Goal: Transaction & Acquisition: Purchase product/service

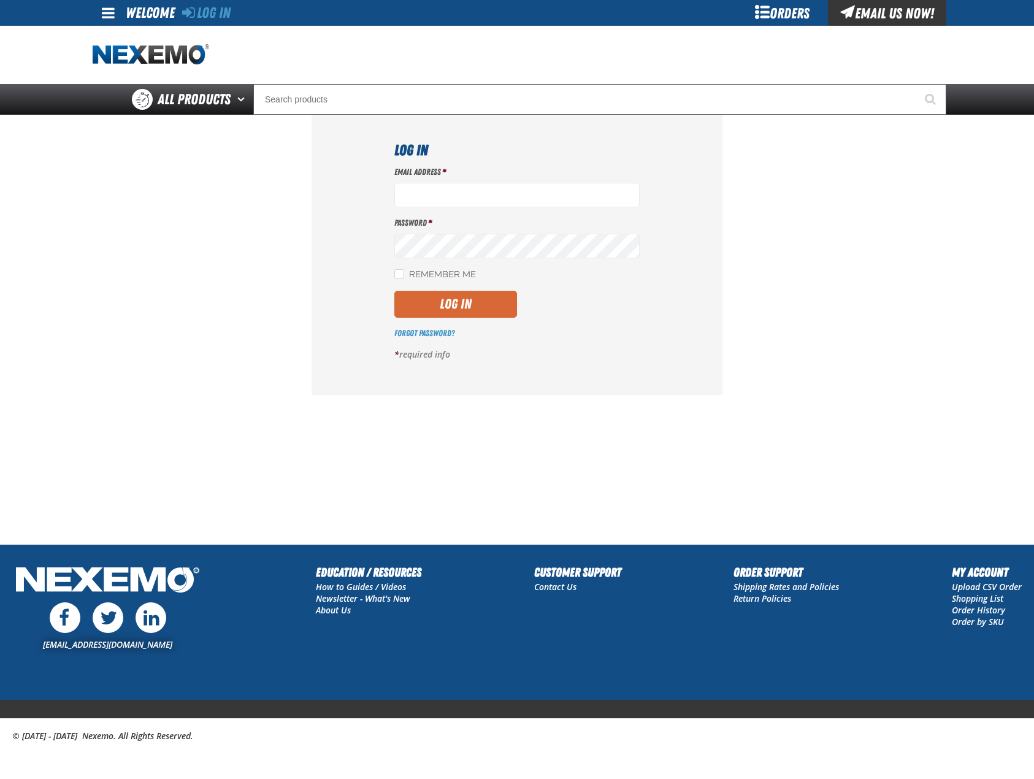
type input "[EMAIL_ADDRESS][DOMAIN_NAME]"
click at [459, 305] on button "Log In" at bounding box center [455, 304] width 123 height 27
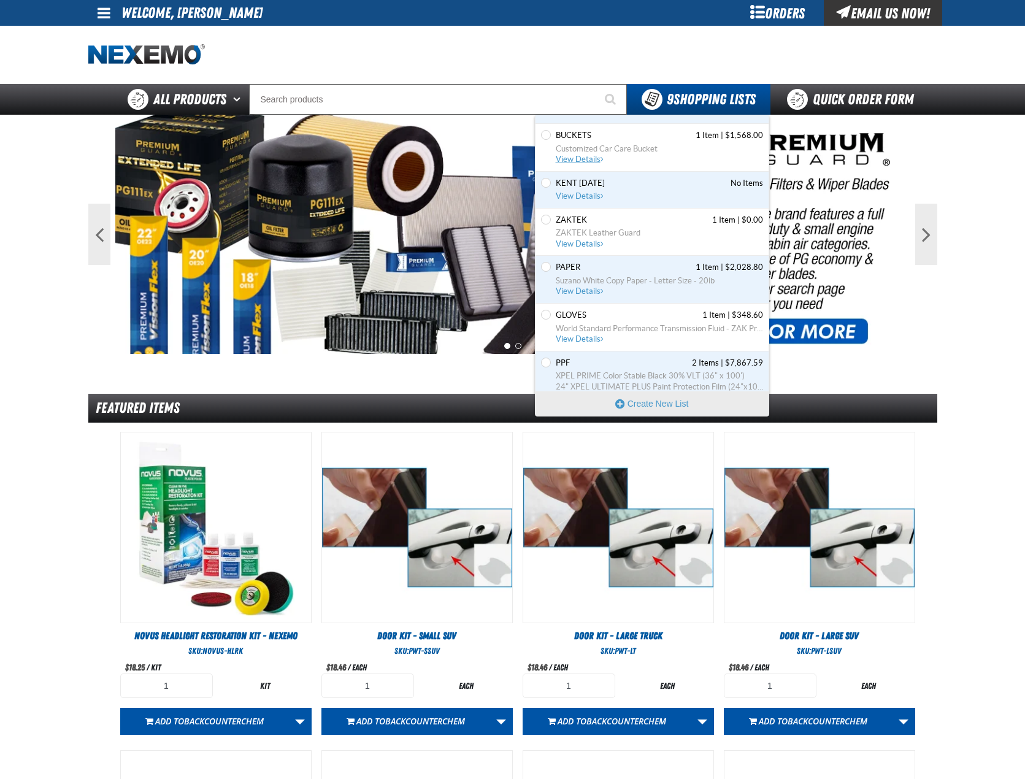
scroll to position [174, 0]
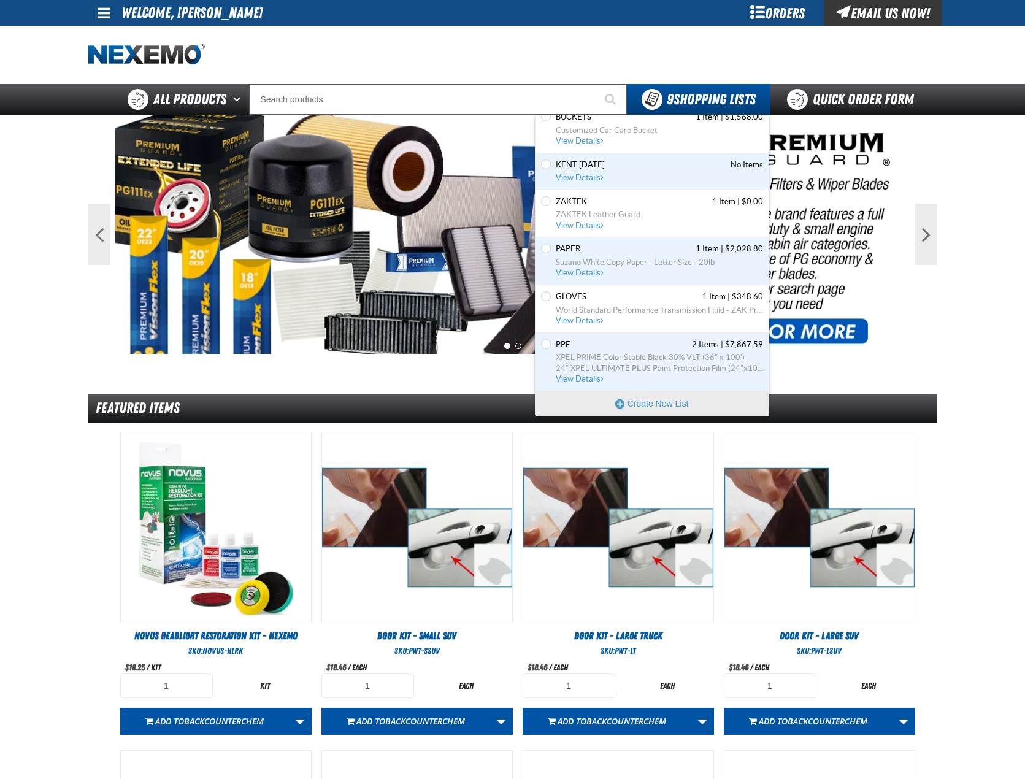
click at [617, 243] on div "Set the PAPER as Default PAPER 1 Item | $2,028.80 Suzano White Copy Paper - Let…" at bounding box center [652, 261] width 233 height 48
click at [570, 250] on span "PAPER" at bounding box center [568, 249] width 25 height 11
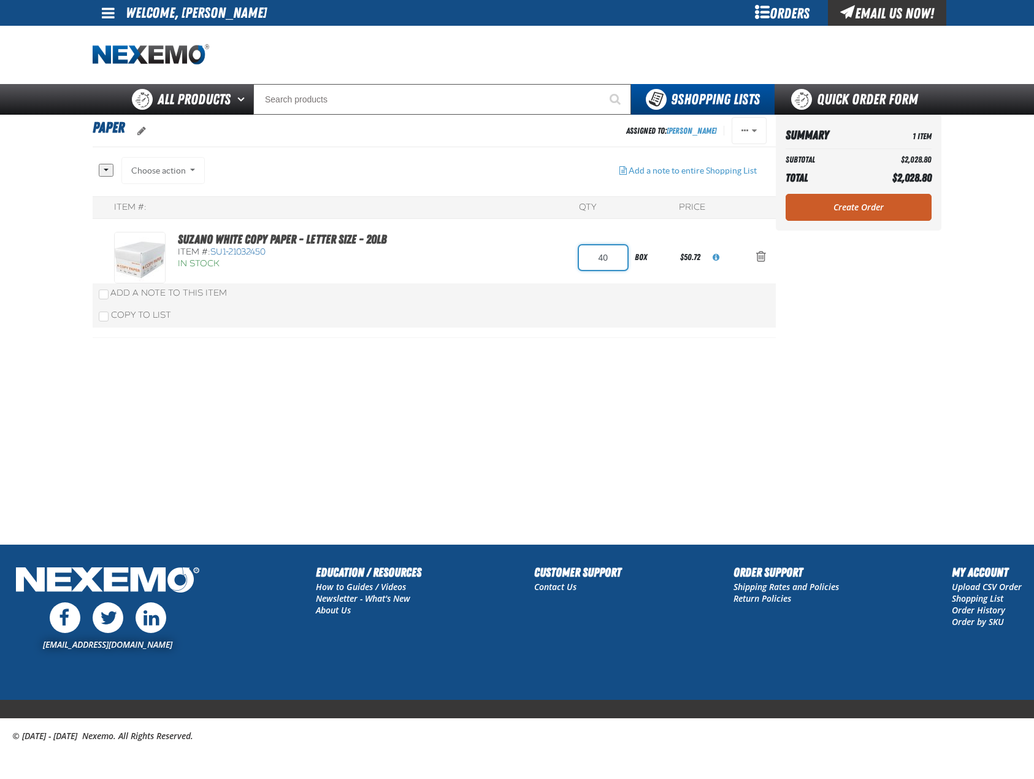
drag, startPoint x: 609, startPoint y: 259, endPoint x: 574, endPoint y: 259, distance: 35.0
click at [575, 259] on div "Suzano White Copy Paper - Letter Size - 20lb Item #: SU1-21032450 In Stock 40 b…" at bounding box center [421, 258] width 615 height 52
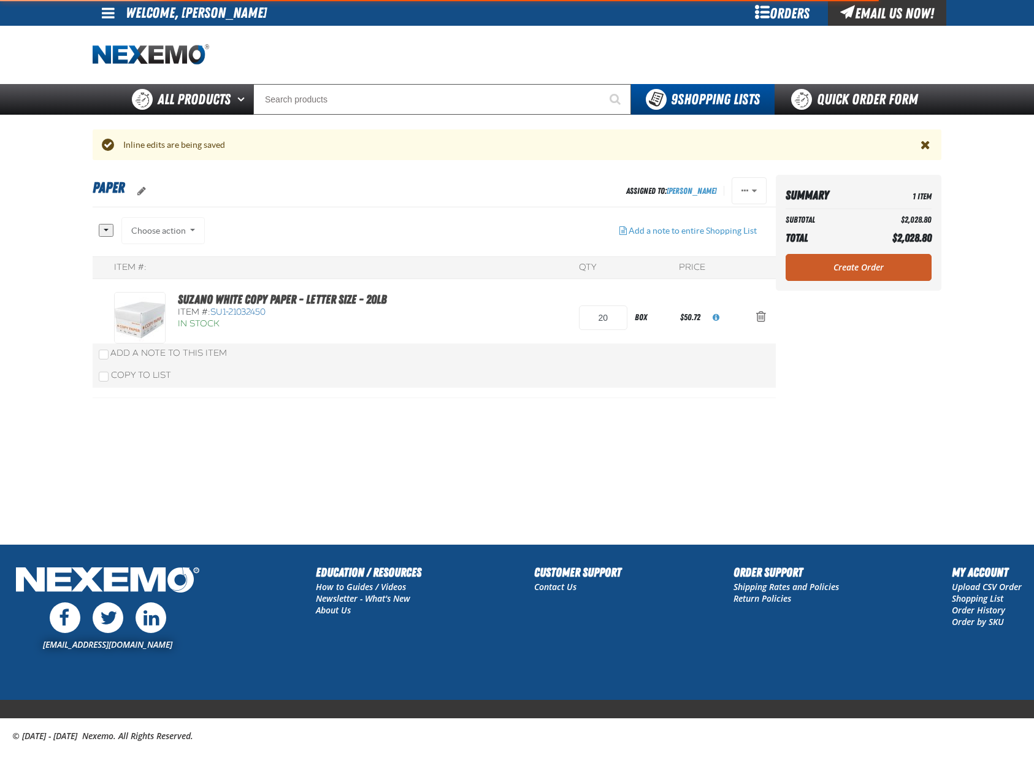
click at [584, 283] on div "Suzano White Copy Paper - Letter Size - 20lb Item #: SU1-21032450 In Stock 20" at bounding box center [434, 340] width 683 height 117
type input "40"
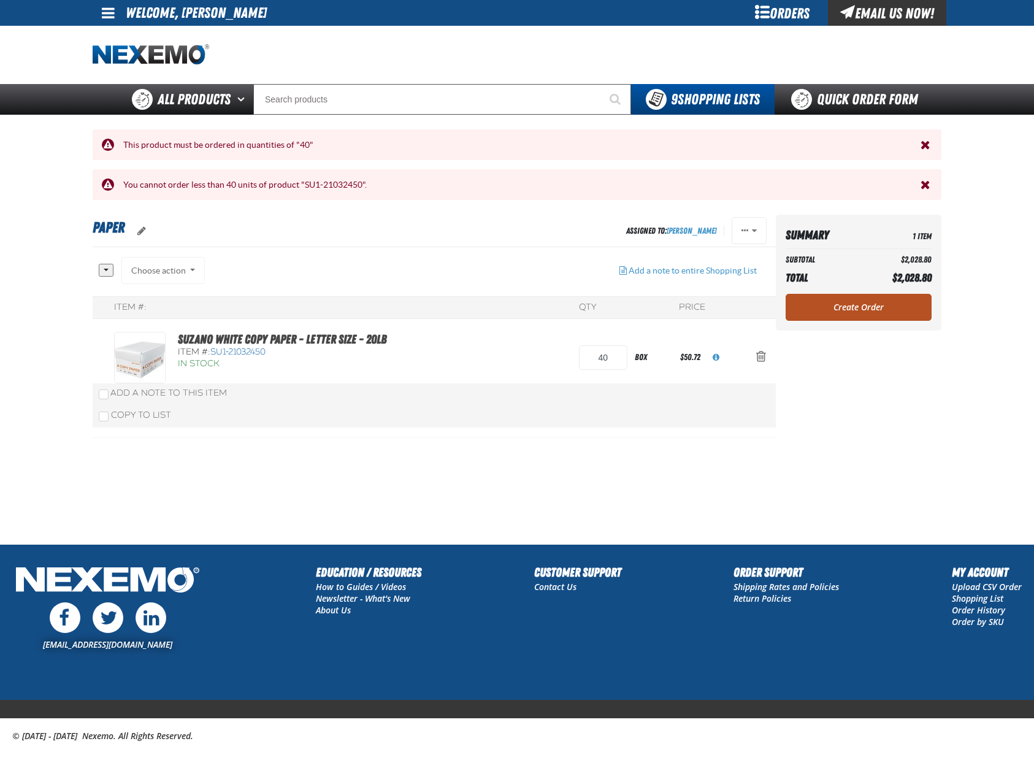
click at [885, 309] on link "Create Order" at bounding box center [859, 307] width 146 height 27
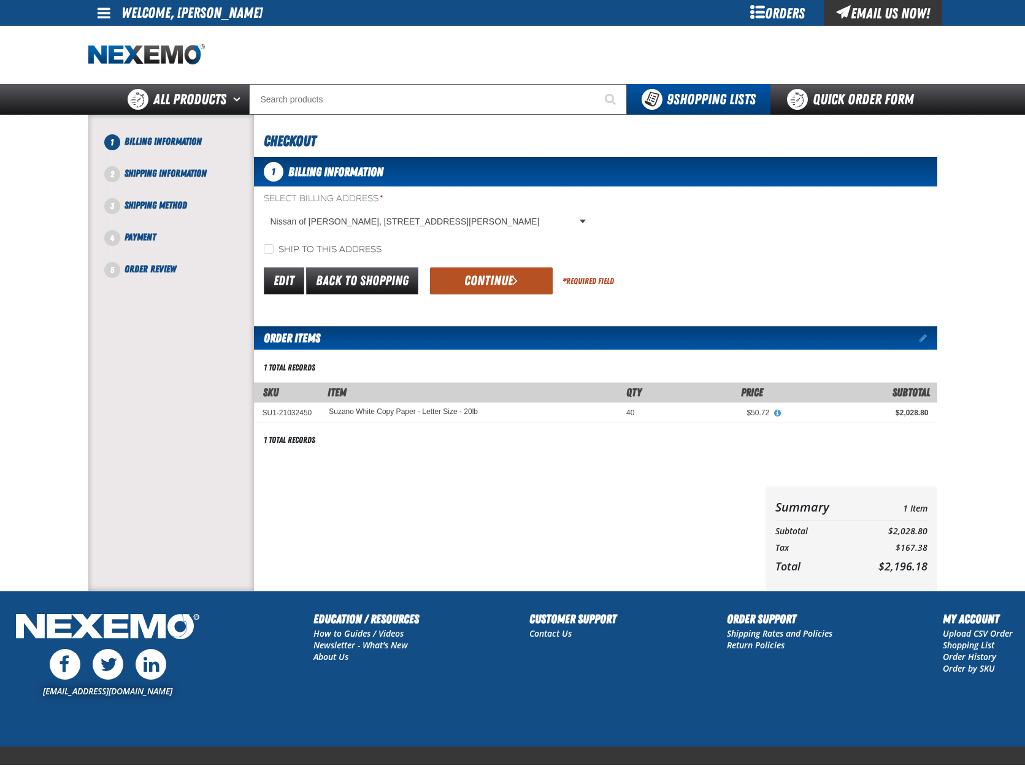
click at [482, 285] on button "Continue" at bounding box center [491, 280] width 123 height 27
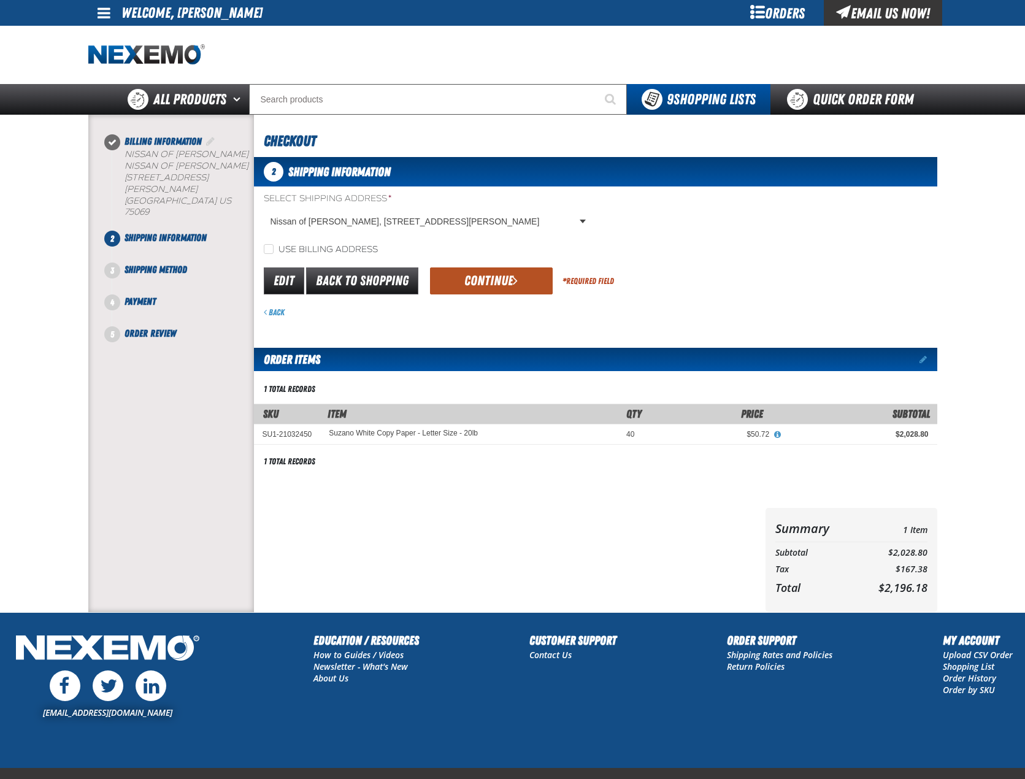
click at [484, 280] on button "Continue" at bounding box center [491, 280] width 123 height 27
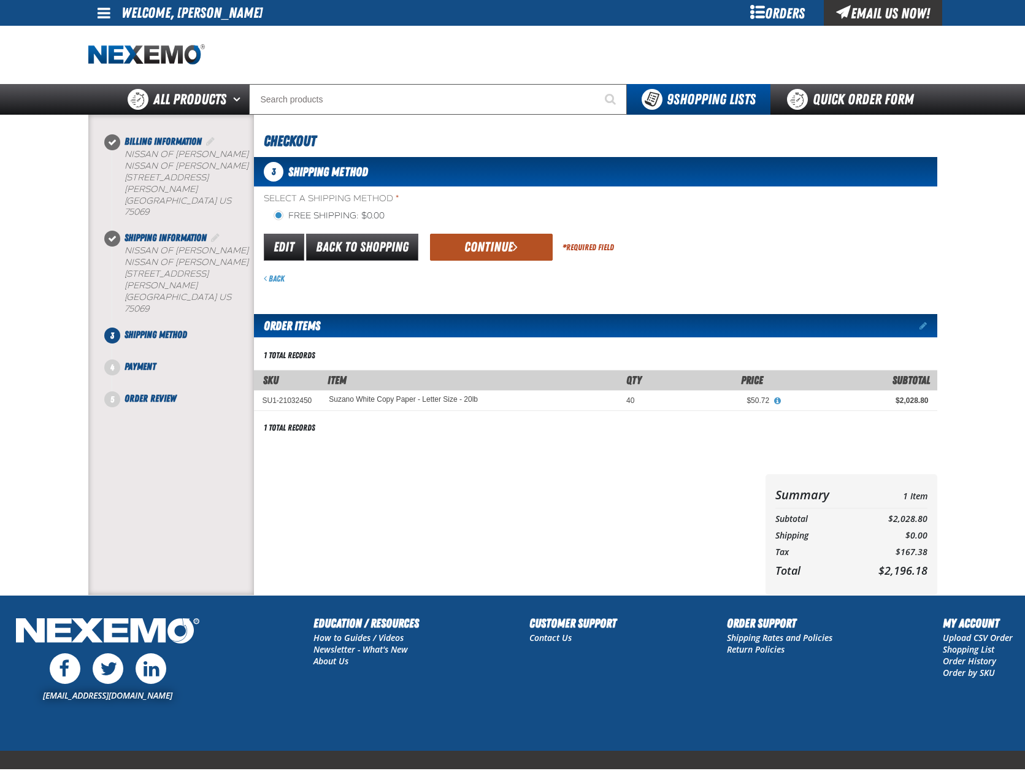
click at [496, 252] on button "Continue" at bounding box center [491, 247] width 123 height 27
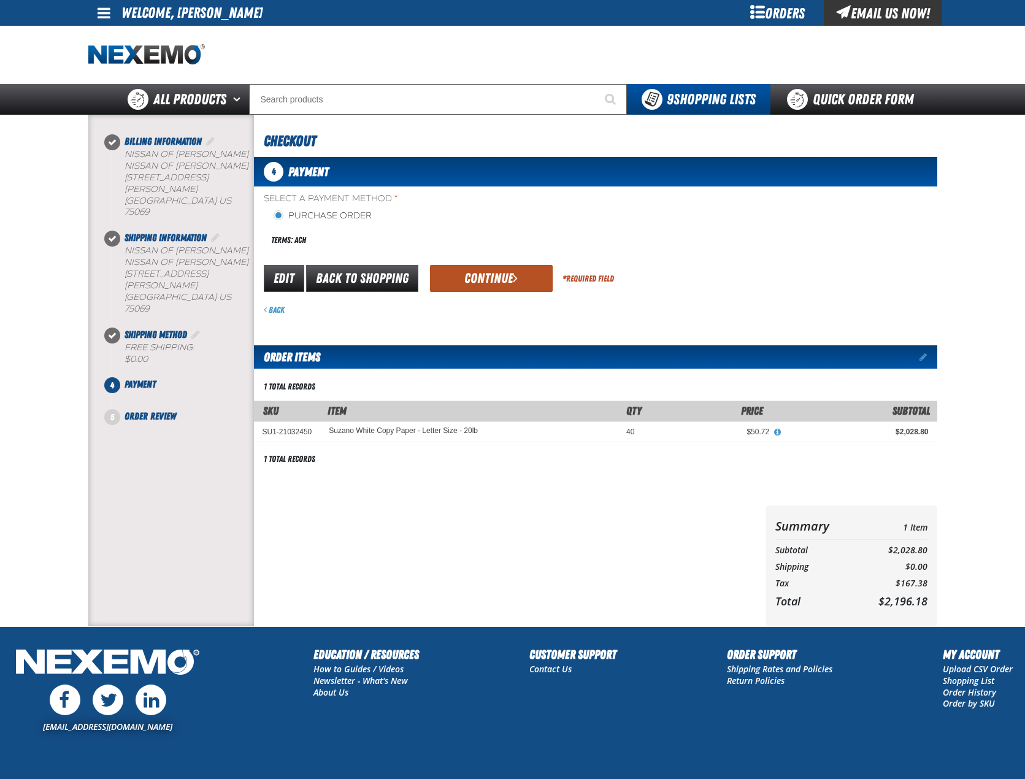
click at [481, 273] on button "Continue" at bounding box center [491, 278] width 123 height 27
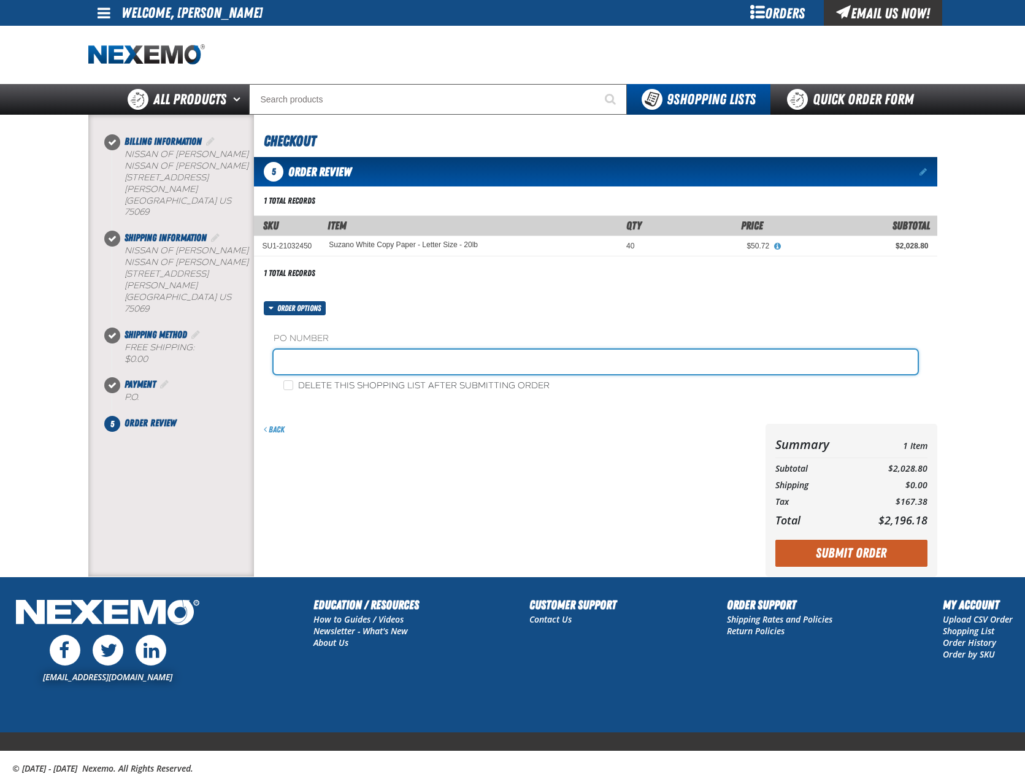
click at [382, 355] on input "text" at bounding box center [596, 362] width 644 height 25
type input "0826PAPER"
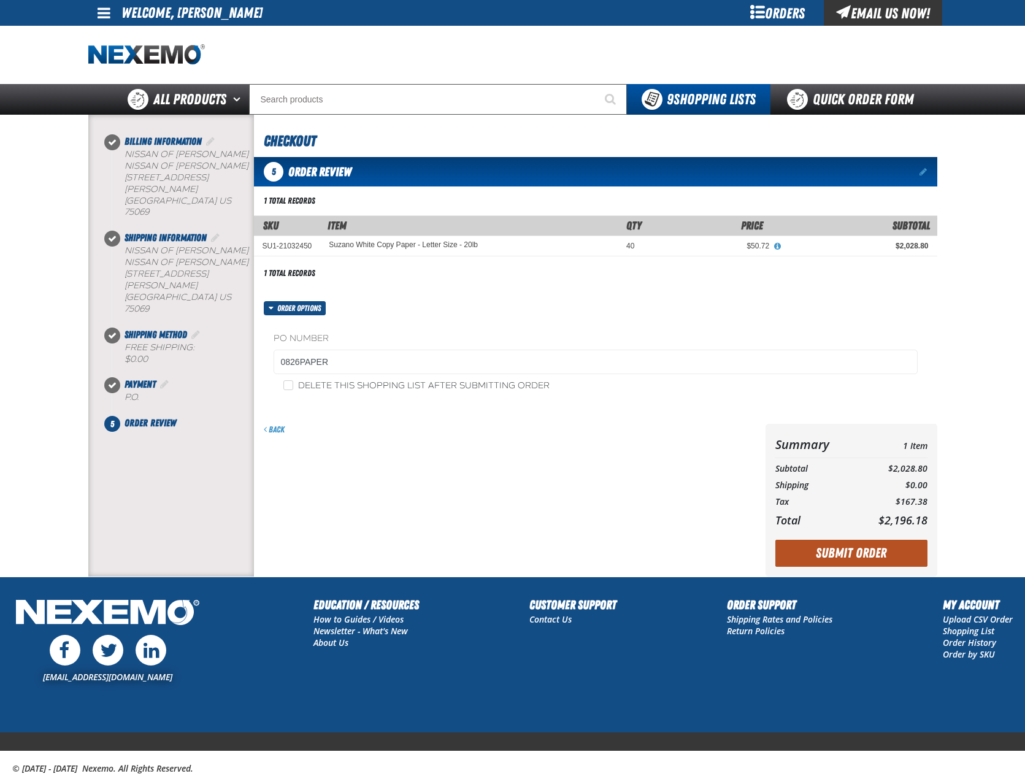
click at [825, 551] on button "Submit Order" at bounding box center [851, 553] width 152 height 27
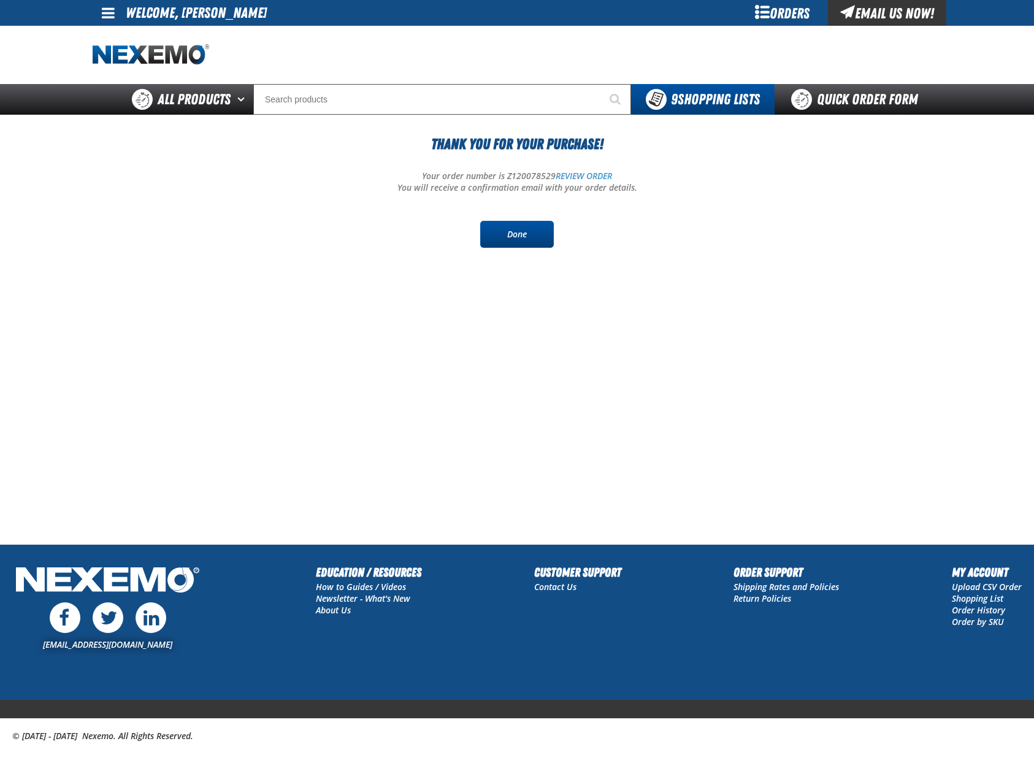
click at [518, 234] on link "Done" at bounding box center [517, 234] width 74 height 27
